Goal: Task Accomplishment & Management: Manage account settings

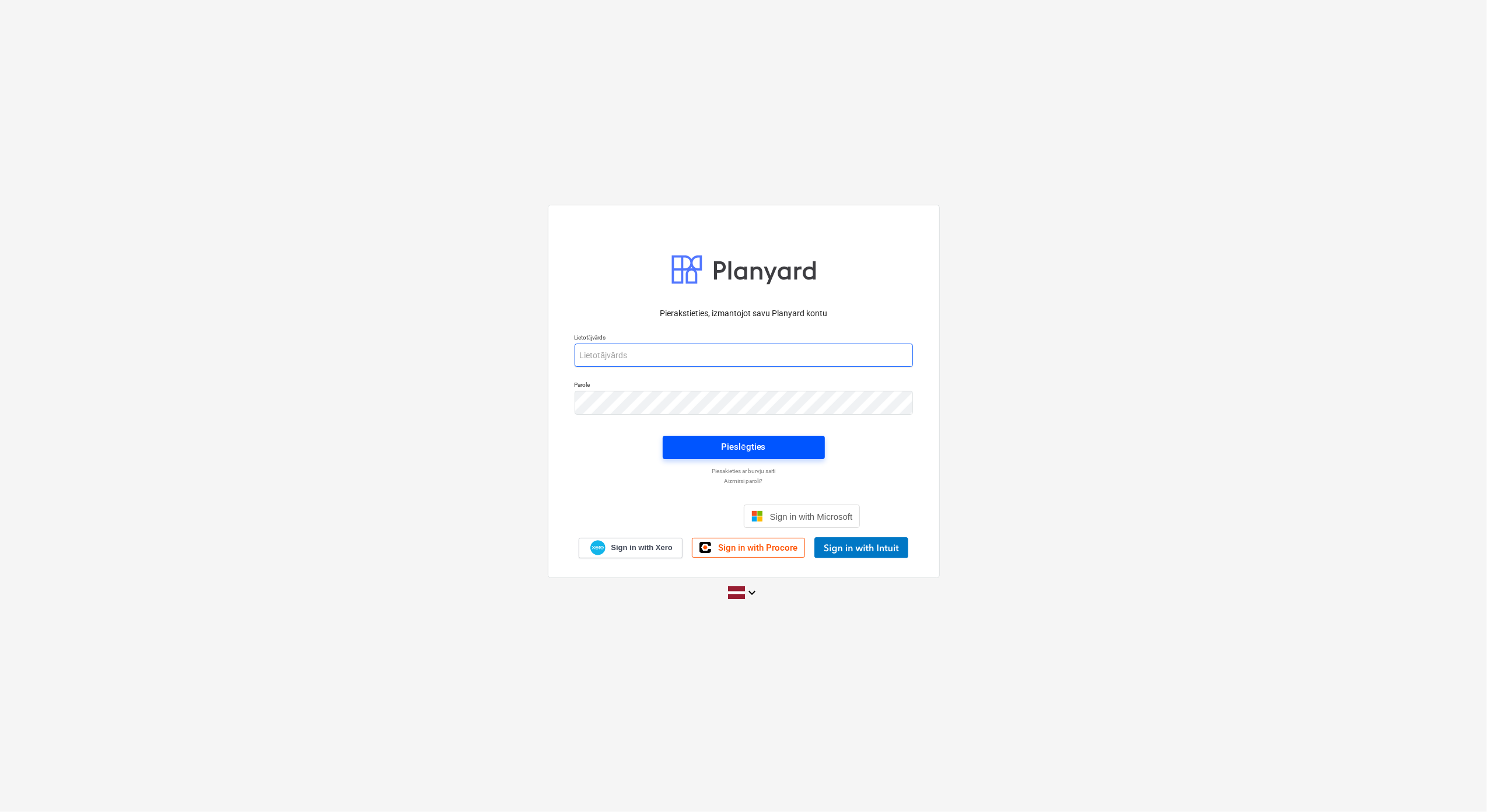
type input "[EMAIL_ADDRESS][DOMAIN_NAME]"
click at [750, 448] on div "Pieslēgties" at bounding box center [743, 447] width 44 height 15
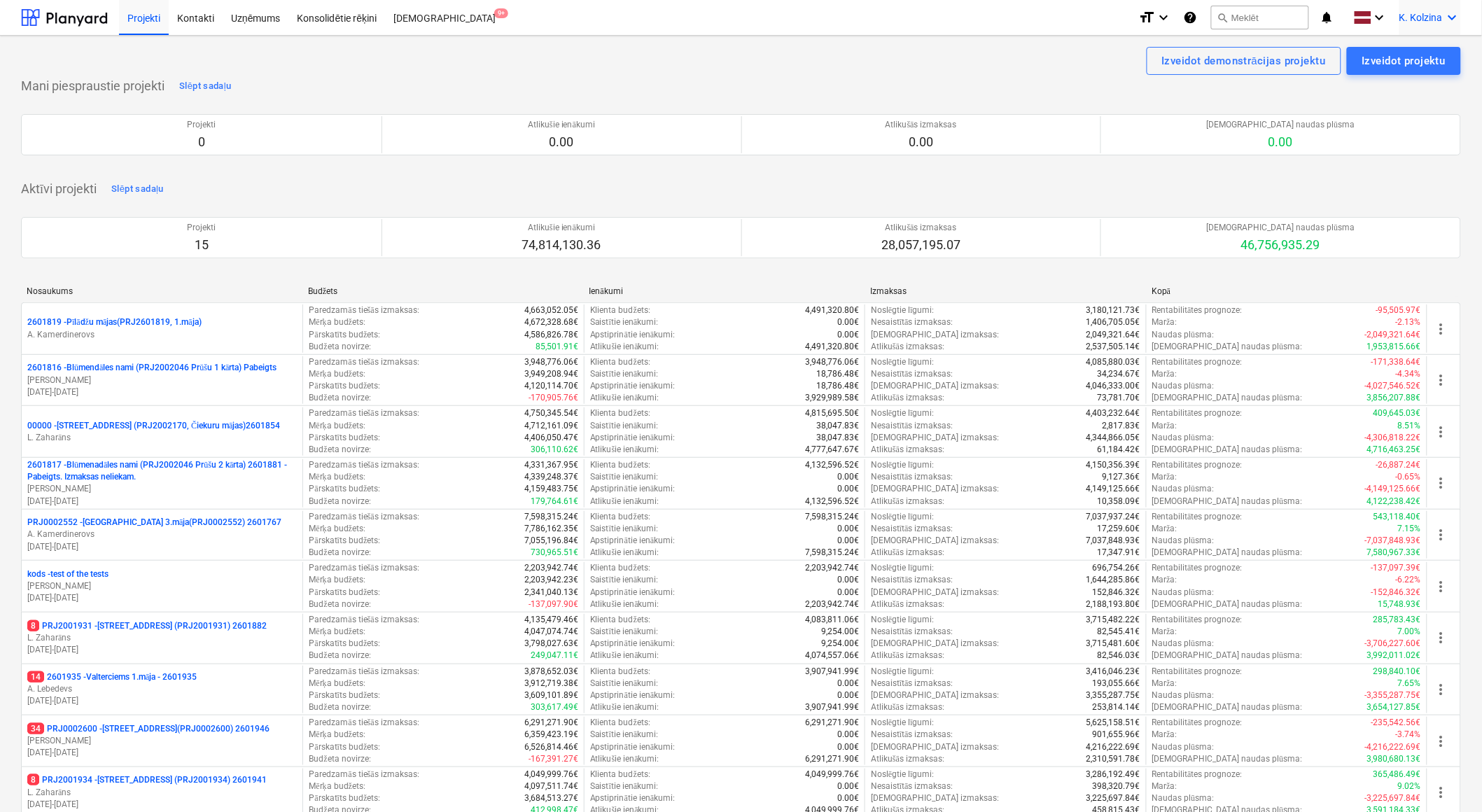
click at [1446, 16] on icon "keyboard_arrow_down" at bounding box center [1452, 18] width 17 height 17
click at [1416, 80] on div "Izlogoties" at bounding box center [1419, 77] width 84 height 23
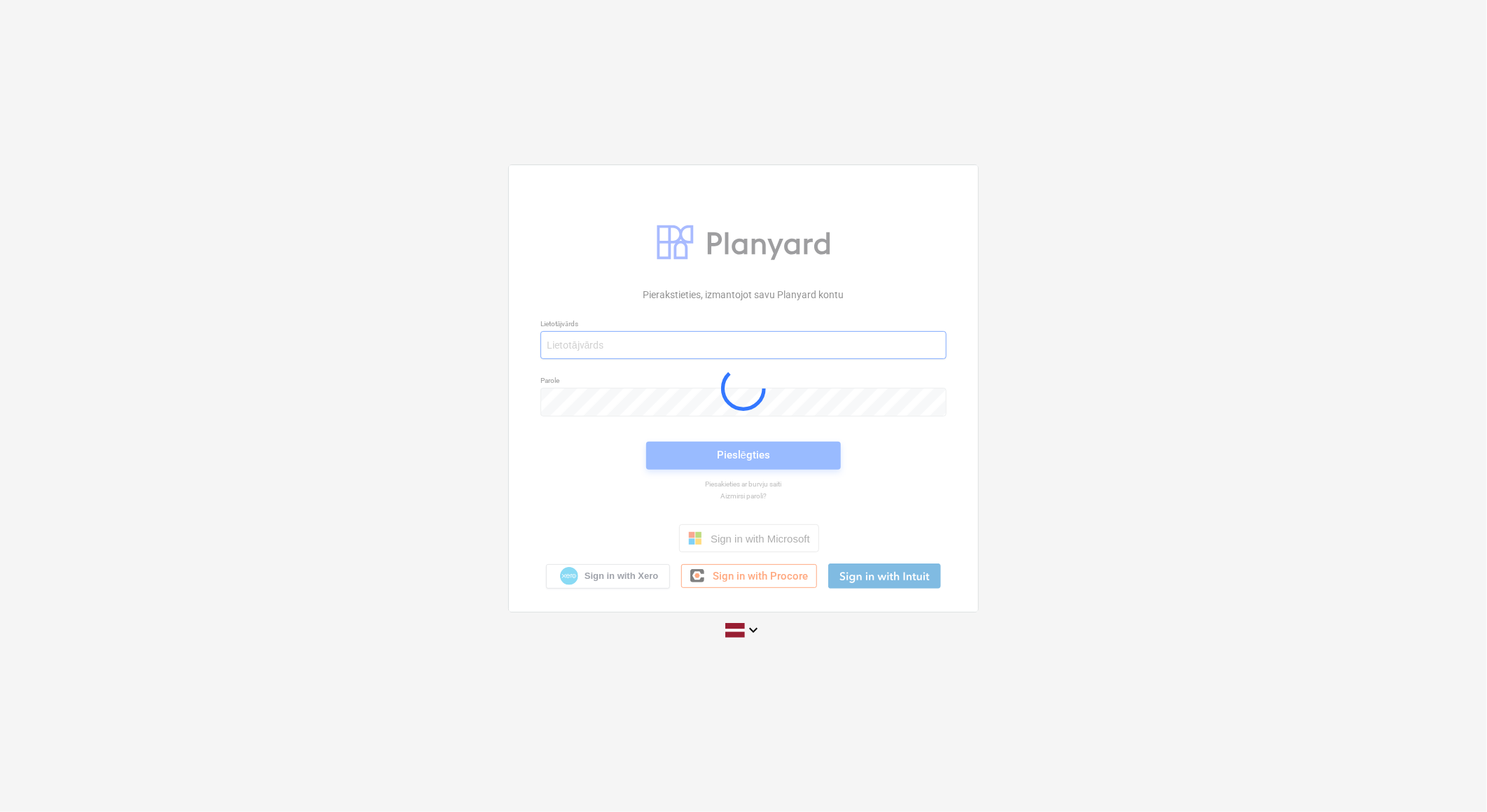
type input "[EMAIL_ADDRESS][DOMAIN_NAME]"
